Goal: Task Accomplishment & Management: Use online tool/utility

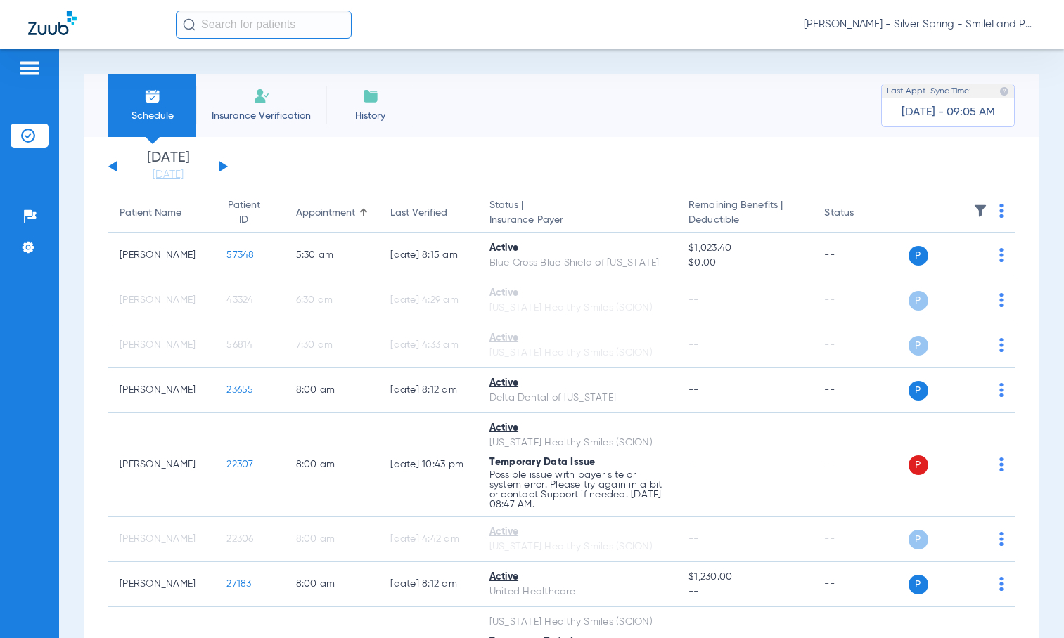
click at [917, 27] on span "[PERSON_NAME] - Silver Spring - SmileLand PD" at bounding box center [920, 25] width 232 height 14
click at [969, 81] on span "Log out" at bounding box center [983, 78] width 79 height 10
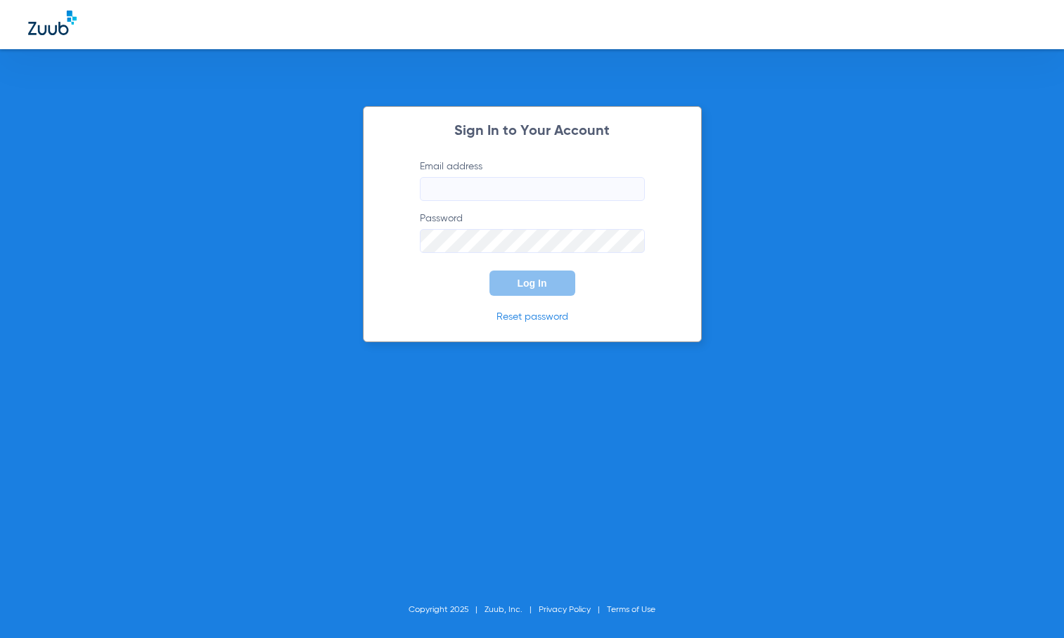
type input "[EMAIL_ADDRESS][DOMAIN_NAME]"
click at [536, 294] on button "Log In" at bounding box center [532, 283] width 86 height 25
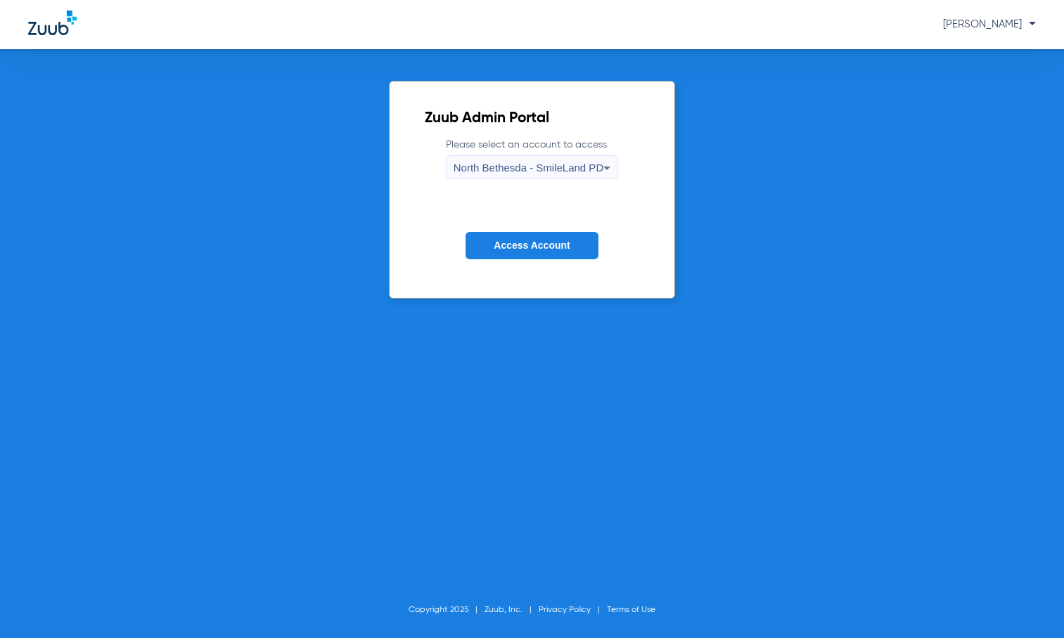
click at [537, 171] on span "North Bethesda - SmileLand PD" at bounding box center [528, 168] width 150 height 12
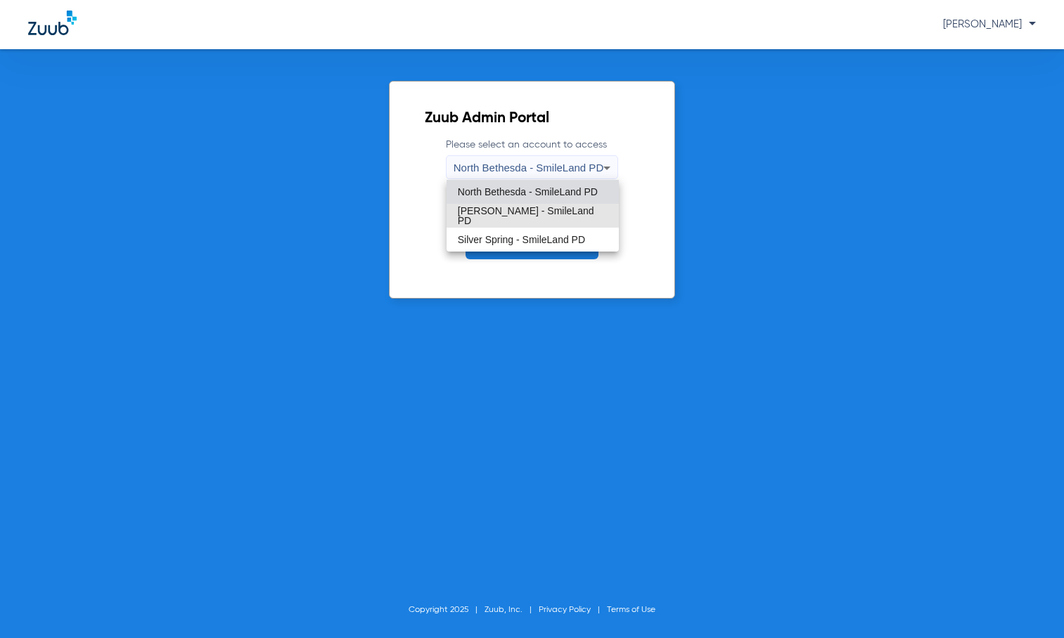
drag, startPoint x: 502, startPoint y: 214, endPoint x: 584, endPoint y: 330, distance: 141.2
click at [502, 214] on span "[PERSON_NAME] - SmileLand PD" at bounding box center [533, 216] width 150 height 20
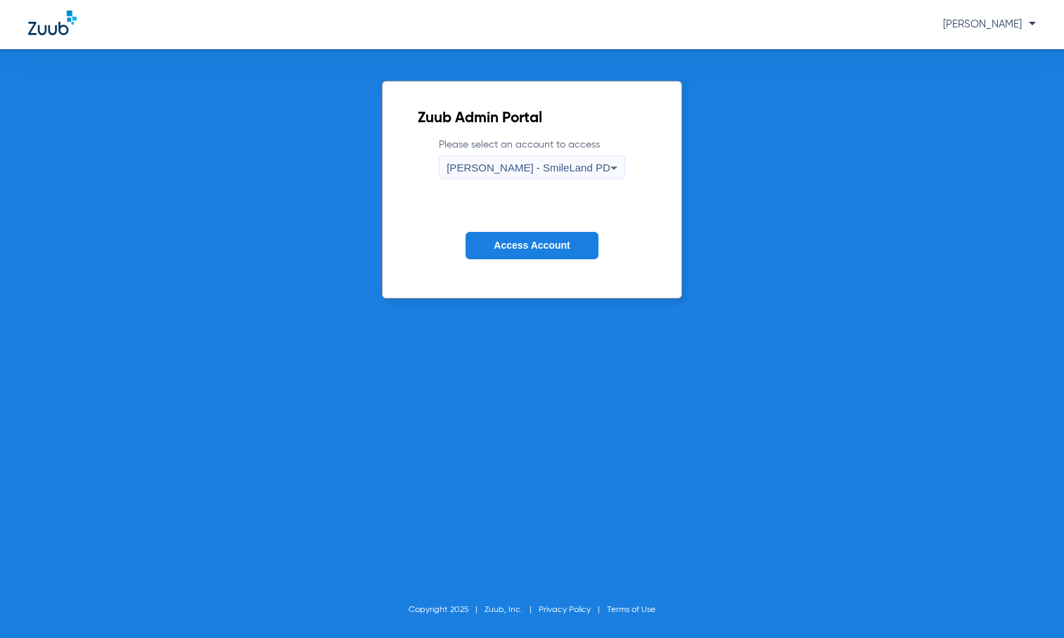
click at [549, 252] on button "Access Account" at bounding box center [531, 245] width 132 height 27
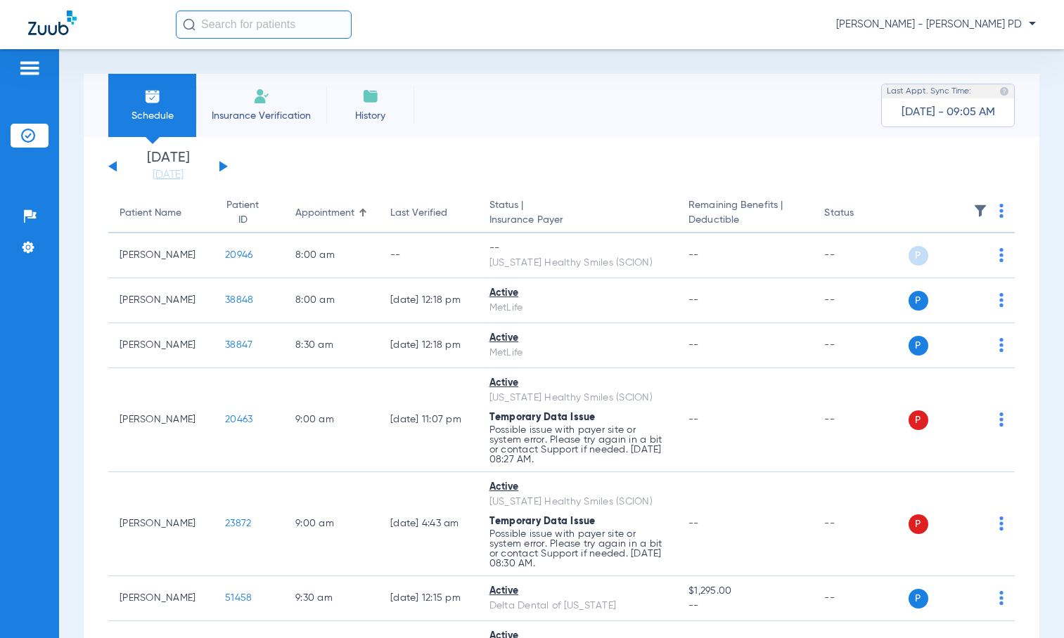
click at [999, 212] on img at bounding box center [1001, 211] width 4 height 14
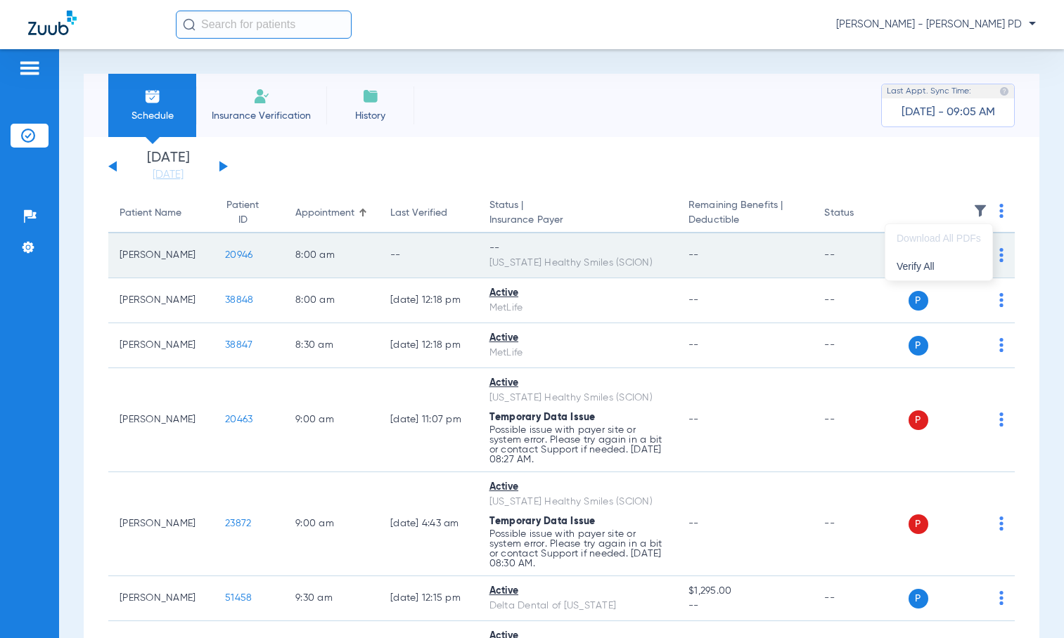
drag, startPoint x: 920, startPoint y: 270, endPoint x: 906, endPoint y: 267, distance: 13.7
click at [920, 269] on span "Verify All" at bounding box center [938, 267] width 84 height 10
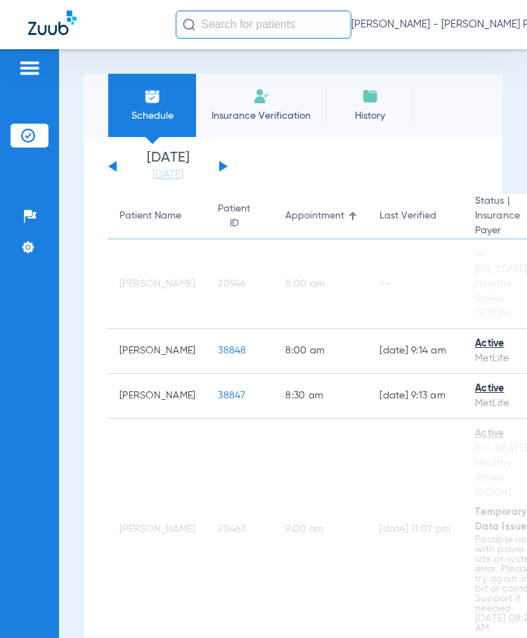
click at [477, 24] on span "[PERSON_NAME] - [PERSON_NAME] PD" at bounding box center [452, 25] width 200 height 14
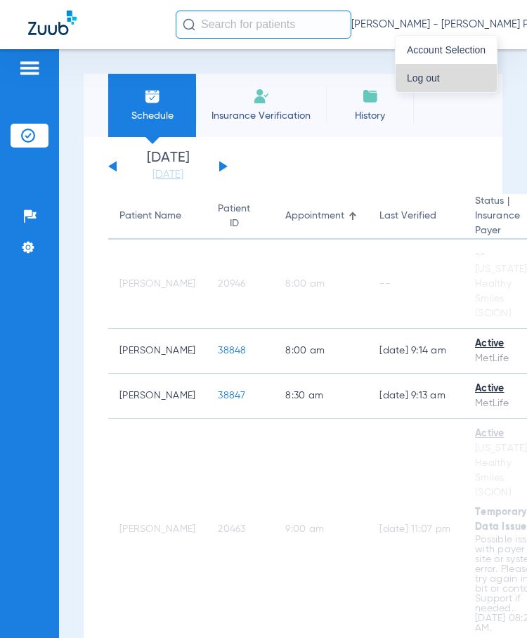
click at [434, 81] on span "Log out" at bounding box center [446, 78] width 79 height 10
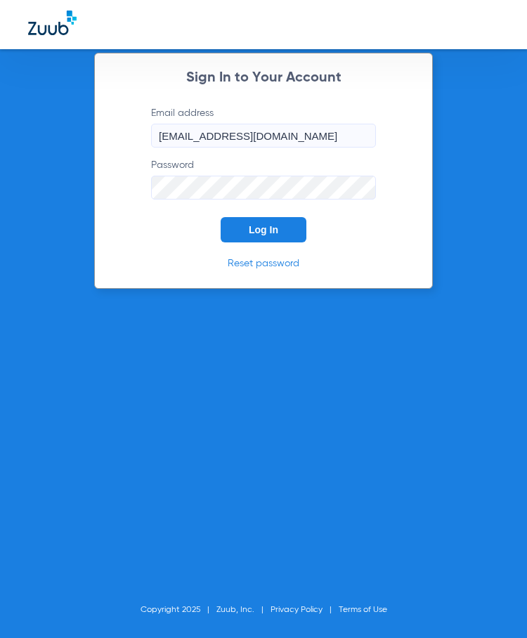
click at [268, 237] on button "Log In" at bounding box center [264, 229] width 86 height 25
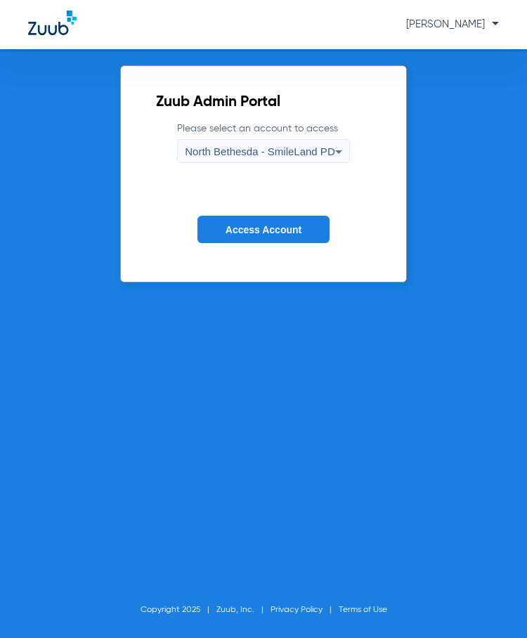
click at [245, 232] on span "Access Account" at bounding box center [264, 229] width 76 height 11
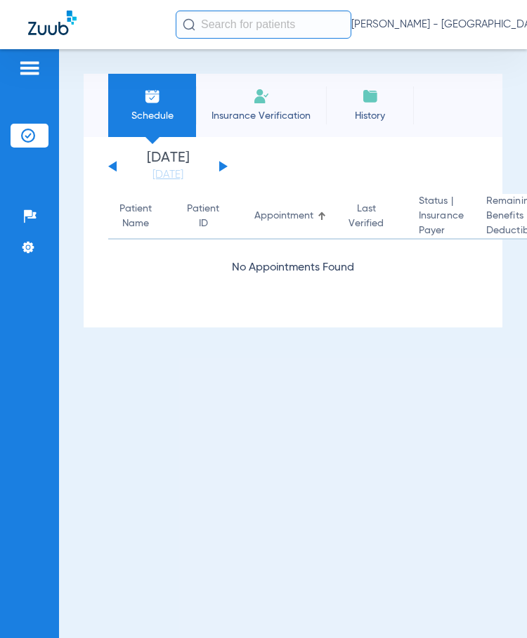
click at [464, 16] on div "[PERSON_NAME] - [GEOGRAPHIC_DATA] - SmileLand PD" at bounding box center [380, 25] width 408 height 28
click at [462, 22] on span "[PERSON_NAME] - [GEOGRAPHIC_DATA] - SmileLand PD" at bounding box center [468, 25] width 232 height 14
click at [420, 79] on span "Log out" at bounding box center [446, 78] width 79 height 10
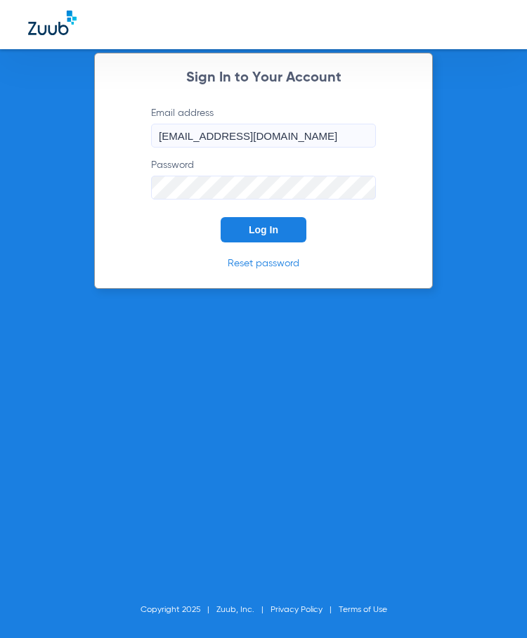
click at [255, 234] on span "Log In" at bounding box center [264, 229] width 30 height 11
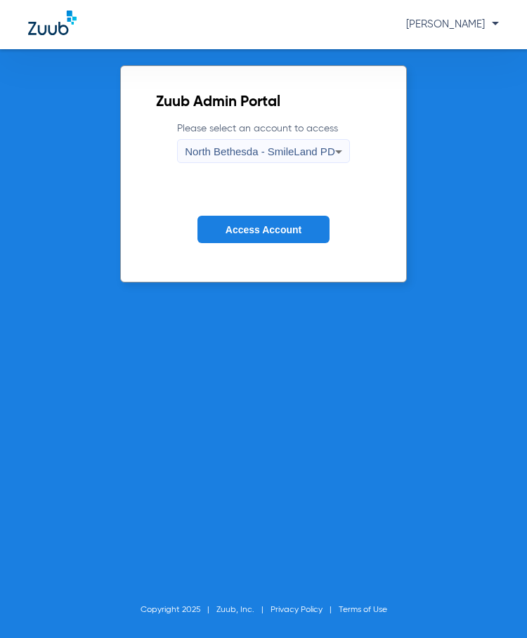
click at [248, 150] on span "North Bethesda - SmileLand PD" at bounding box center [260, 152] width 150 height 12
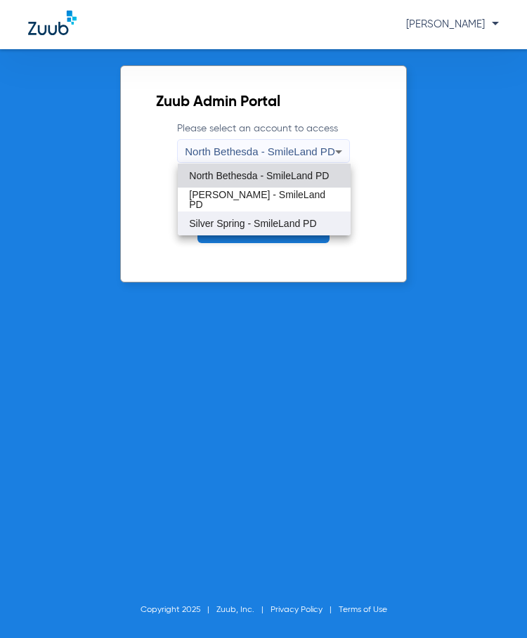
click at [221, 224] on span "Silver Spring - SmileLand PD" at bounding box center [252, 224] width 127 height 10
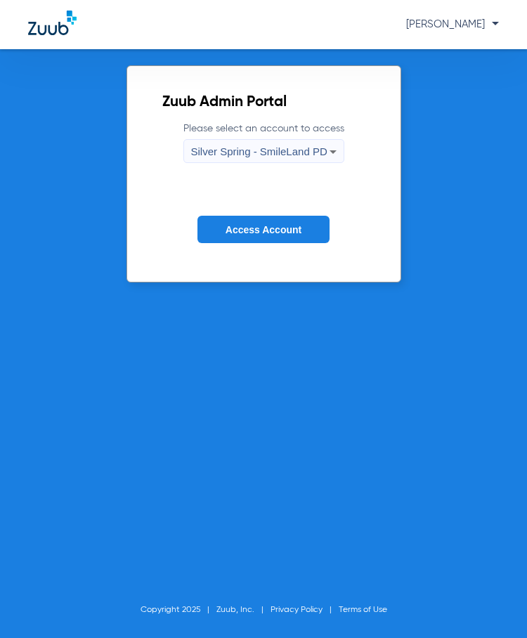
click at [237, 231] on span "Access Account" at bounding box center [264, 229] width 76 height 11
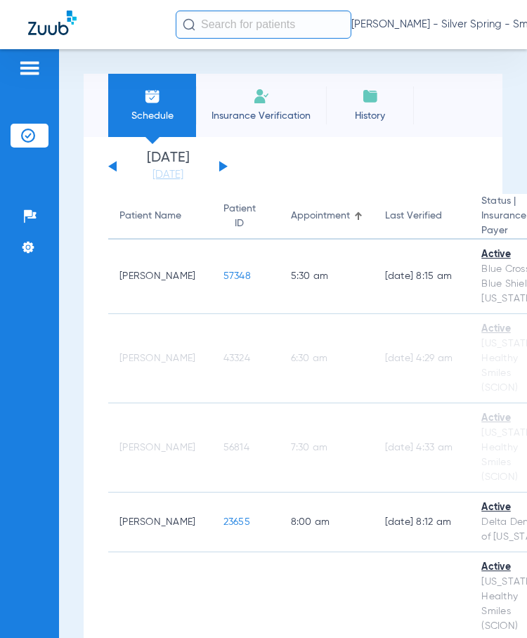
click at [474, 24] on span "[PERSON_NAME] - Silver Spring - SmileLand PD" at bounding box center [468, 25] width 232 height 14
click at [411, 77] on span "Log out" at bounding box center [446, 78] width 79 height 10
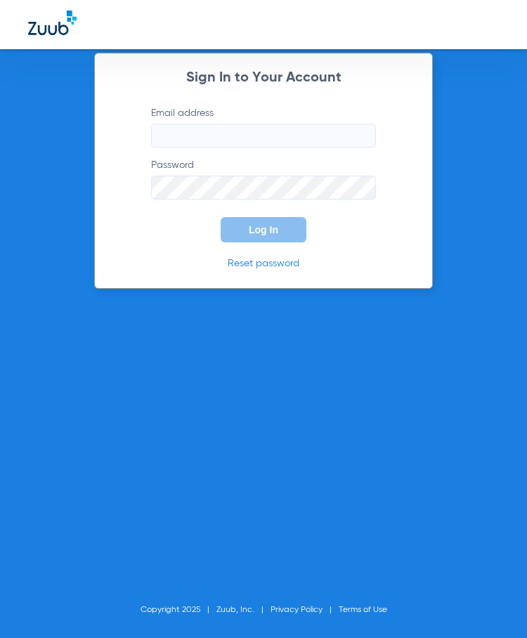
type input "[EMAIL_ADDRESS][DOMAIN_NAME]"
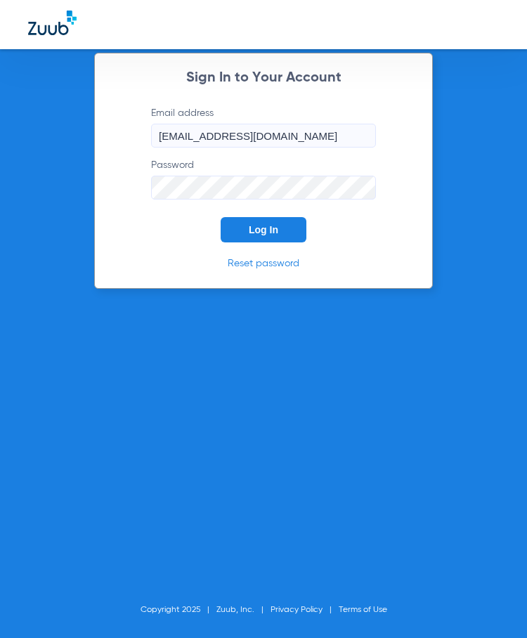
click at [256, 233] on span "Log In" at bounding box center [264, 229] width 30 height 11
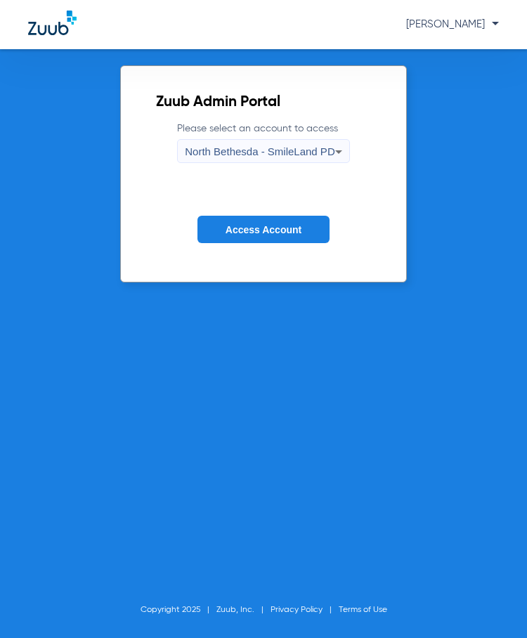
click at [263, 228] on span "Access Account" at bounding box center [264, 229] width 76 height 11
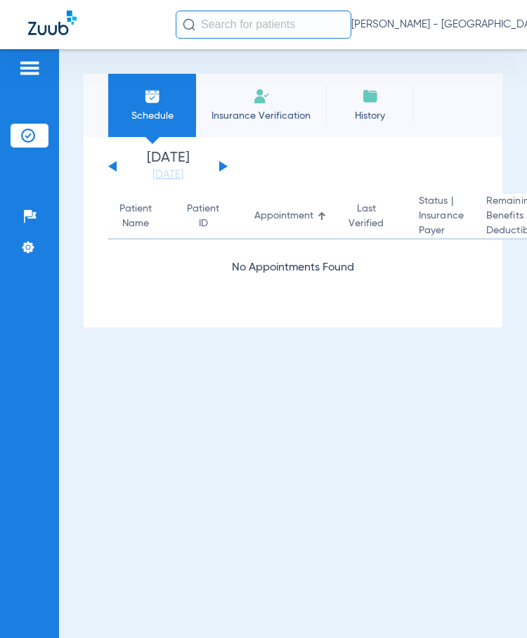
click at [219, 166] on button at bounding box center [223, 166] width 8 height 11
click at [220, 167] on button at bounding box center [223, 166] width 8 height 11
